Goal: Task Accomplishment & Management: Manage account settings

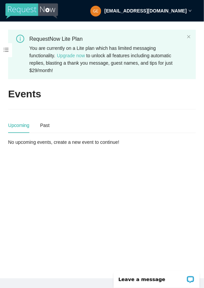
click at [6, 49] on span at bounding box center [6, 50] width 12 height 14
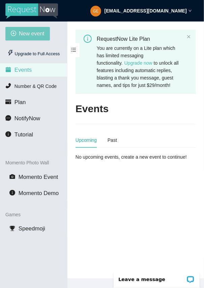
click at [28, 31] on span "New event" at bounding box center [32, 33] width 26 height 8
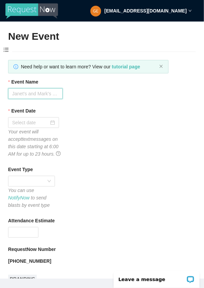
click at [33, 93] on input "Event Name" at bounding box center [35, 93] width 55 height 11
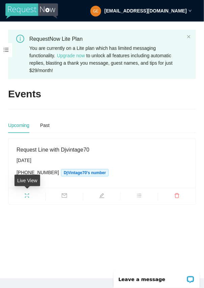
click at [27, 195] on icon "fullscreen" at bounding box center [26, 195] width 5 height 5
click at [26, 195] on icon "fullscreen" at bounding box center [26, 195] width 5 height 5
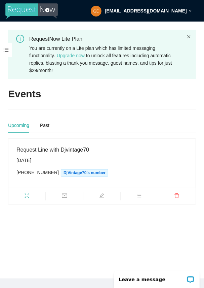
click at [188, 35] on icon "close" at bounding box center [189, 37] width 4 height 4
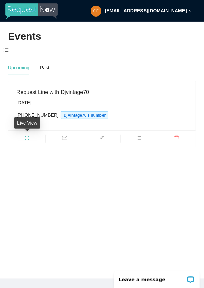
click at [28, 136] on icon "fullscreen" at bounding box center [26, 137] width 5 height 5
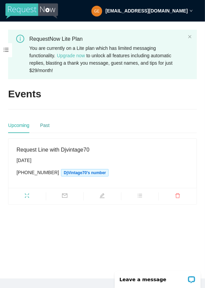
click at [42, 125] on div "Past" at bounding box center [44, 125] width 9 height 7
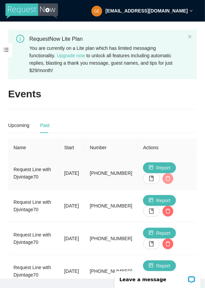
click at [166, 176] on icon "delete" at bounding box center [167, 178] width 5 height 5
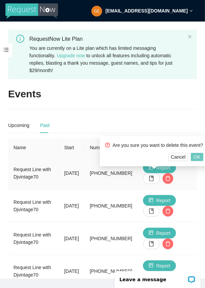
click at [193, 156] on span "OK" at bounding box center [196, 156] width 7 height 7
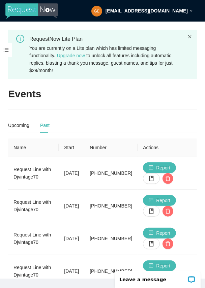
click at [189, 36] on icon "close" at bounding box center [189, 36] width 3 height 3
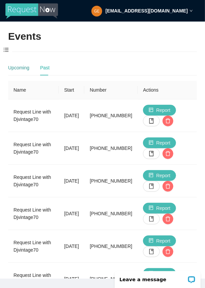
click at [21, 68] on div "Upcoming" at bounding box center [18, 67] width 21 height 7
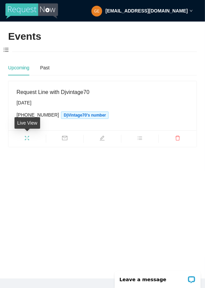
click at [28, 137] on icon "fullscreen" at bounding box center [26, 137] width 5 height 5
